Goal: Task Accomplishment & Management: Use online tool/utility

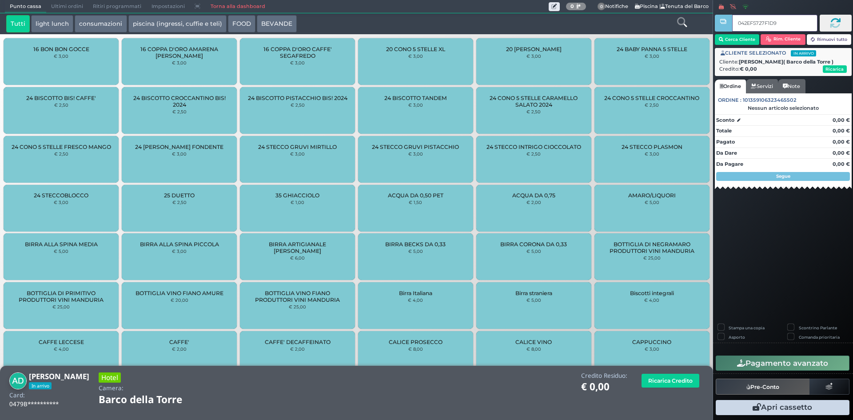
type input "042EF5727F1D90"
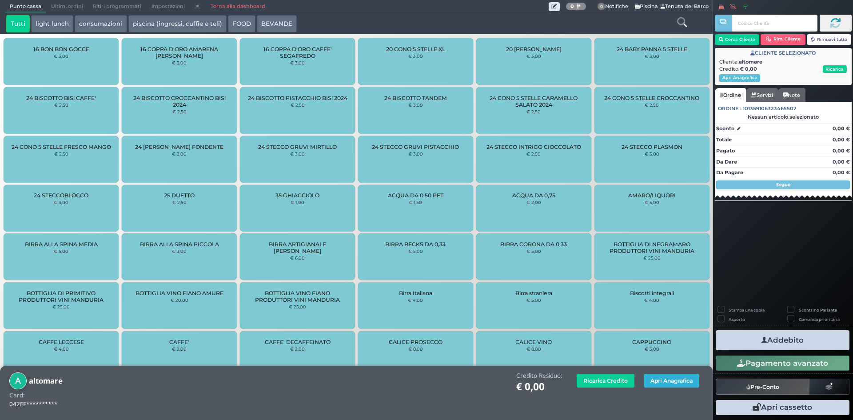
click at [680, 377] on button "Apri Anagrafica" at bounding box center [672, 381] width 56 height 14
click at [668, 381] on button "Apri Anagrafica" at bounding box center [672, 381] width 56 height 14
